Goal: Obtain resource: Download file/media

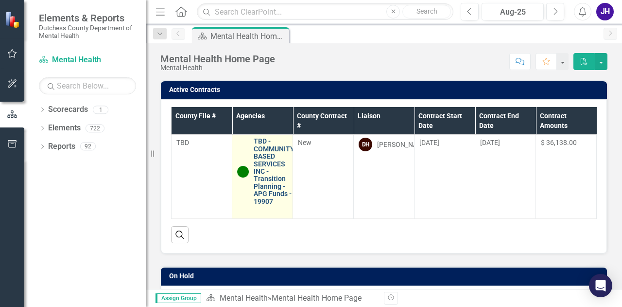
click at [275, 170] on link "TBD - COMMUNITY BASED SERVICES INC - Transition Planning - APG Funds - 19907" at bounding box center [274, 172] width 41 height 68
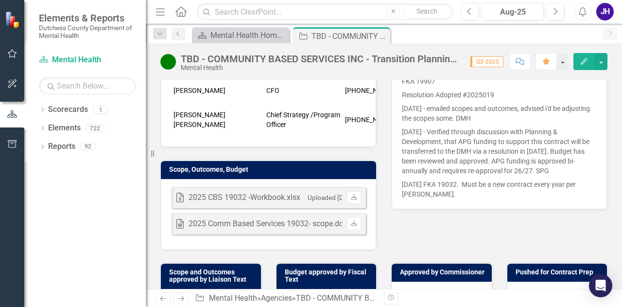
scroll to position [292, 0]
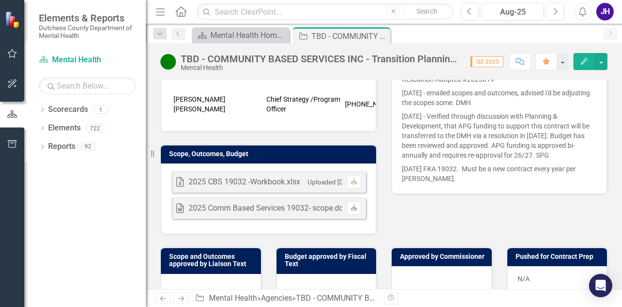
click at [351, 211] on icon "Download" at bounding box center [354, 208] width 7 height 6
click at [351, 184] on icon at bounding box center [354, 181] width 6 height 6
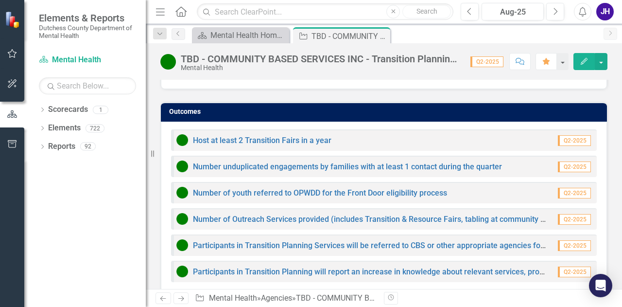
scroll to position [1119, 0]
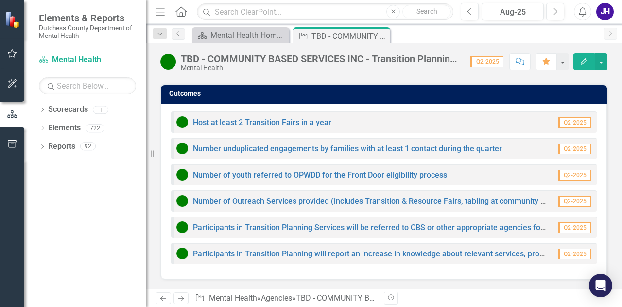
click at [444, 120] on div "Host at least 2 Transition Fairs in a year Q2-2025" at bounding box center [384, 121] width 426 height 21
drag, startPoint x: 503, startPoint y: 148, endPoint x: 144, endPoint y: 176, distance: 360.0
click at [144, 176] on div "Elements & Reports Dutchess County Department of Mental Health Scorecard Mental…" at bounding box center [311, 153] width 622 height 307
click at [223, 122] on link "Host at least 2 Transition Fairs in a year" at bounding box center [262, 122] width 139 height 9
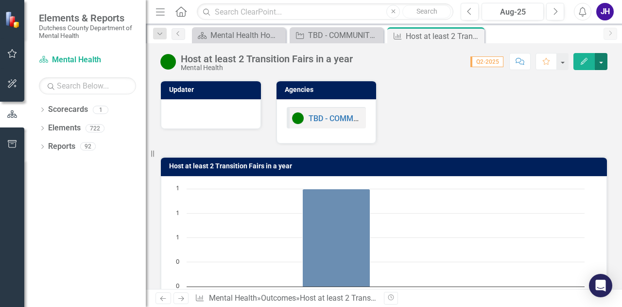
click at [601, 60] on button "button" at bounding box center [601, 61] width 13 height 17
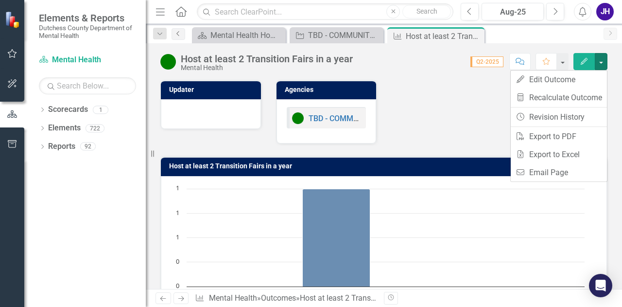
click at [182, 36] on link "Previous" at bounding box center [179, 34] width 14 height 12
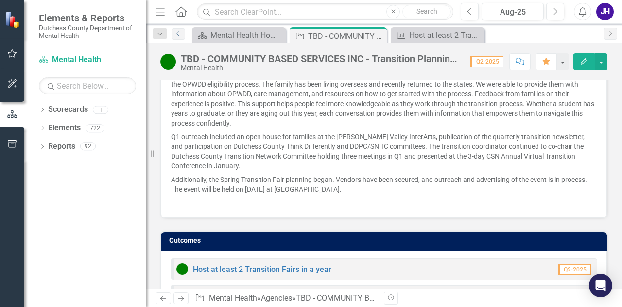
scroll to position [1119, 0]
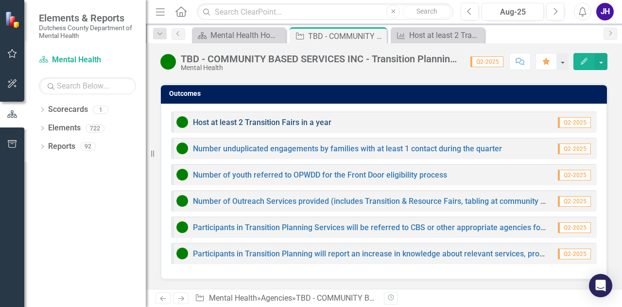
click at [290, 120] on link "Host at least 2 Transition Fairs in a year" at bounding box center [262, 122] width 139 height 9
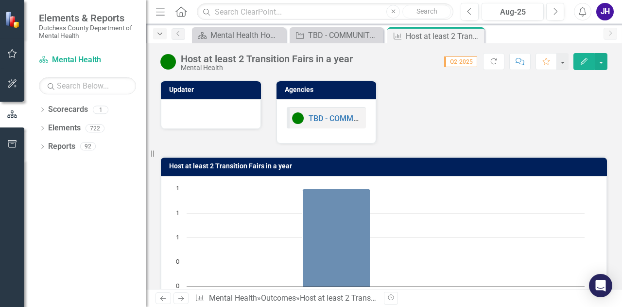
click at [158, 31] on icon "Dropdown" at bounding box center [160, 34] width 9 height 7
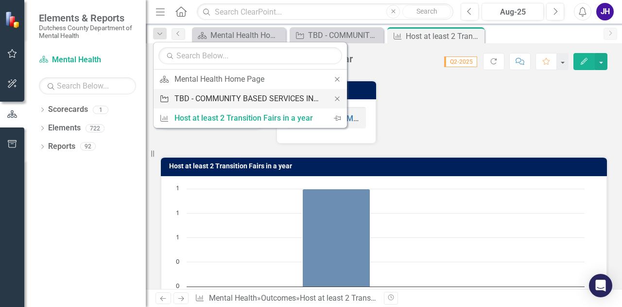
click at [193, 97] on div "TBD - COMMUNITY BASED SERVICES INC - Transition Planning - APG Funds - 19907" at bounding box center [249, 98] width 148 height 12
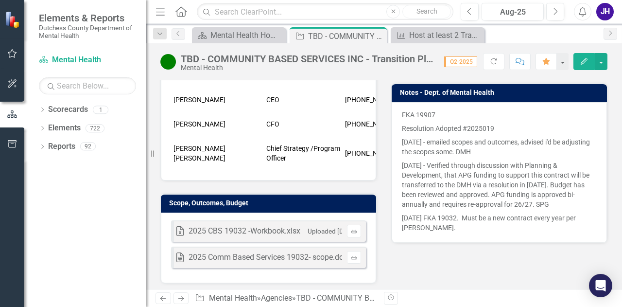
scroll to position [292, 0]
